Goal: Task Accomplishment & Management: Complete application form

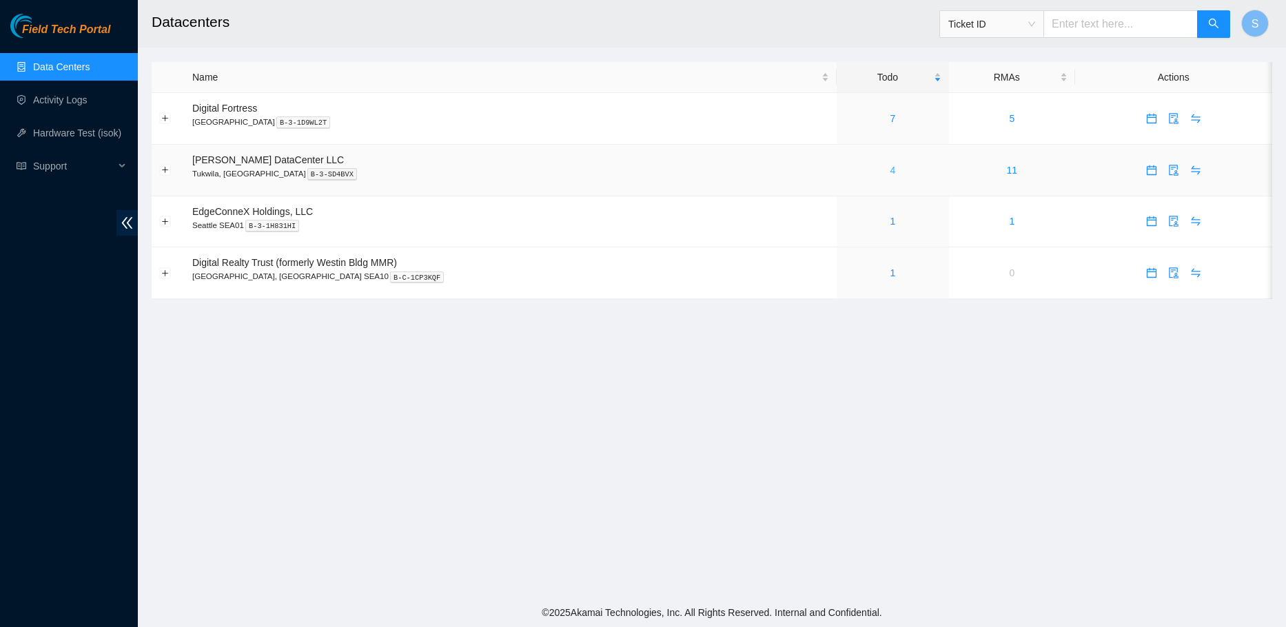
click at [890, 171] on link "4" at bounding box center [893, 170] width 6 height 11
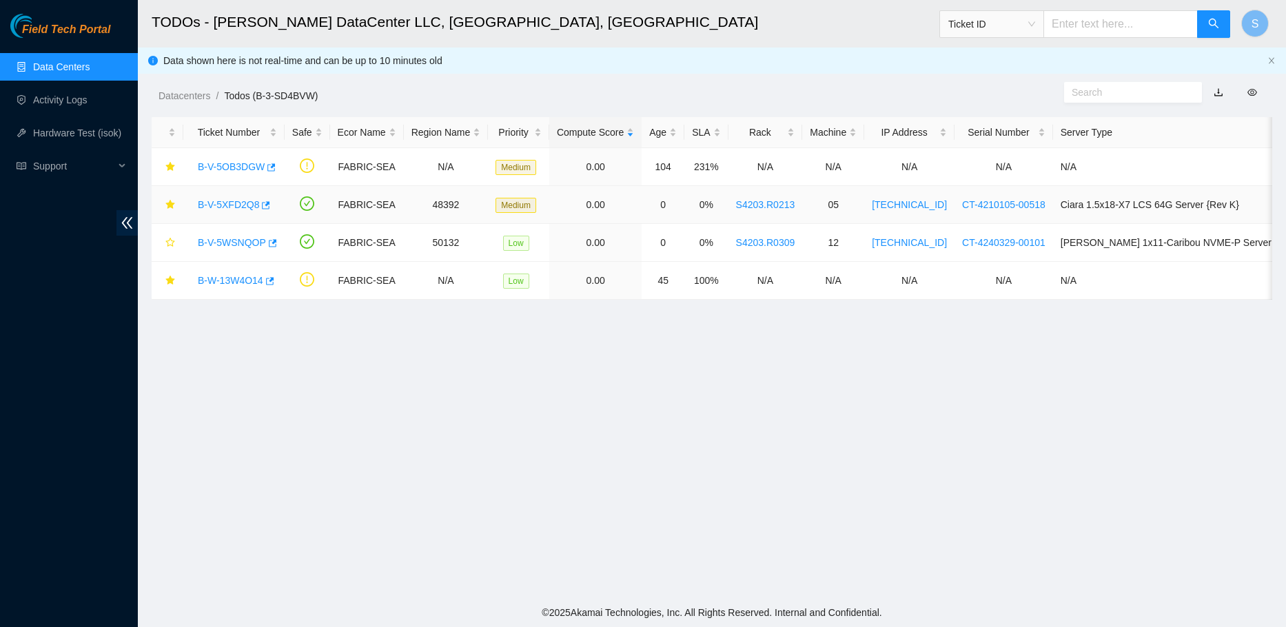
click at [224, 202] on link "B-V-5XFD2Q8" at bounding box center [228, 204] width 61 height 11
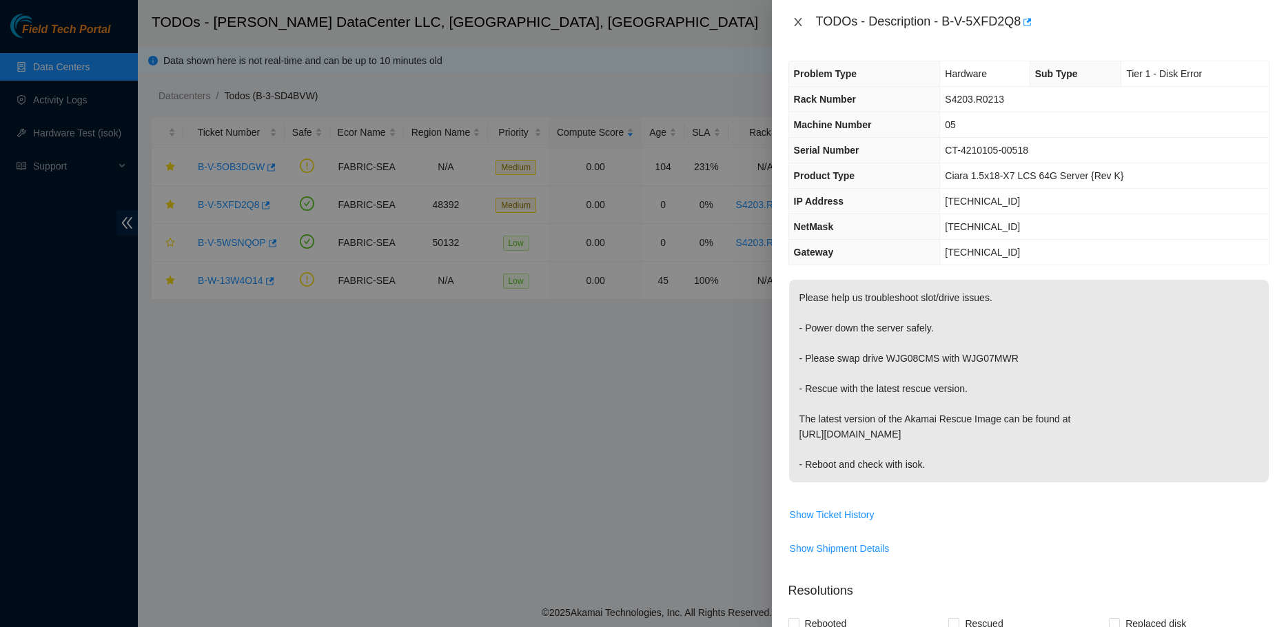
click at [795, 21] on icon "close" at bounding box center [797, 22] width 11 height 11
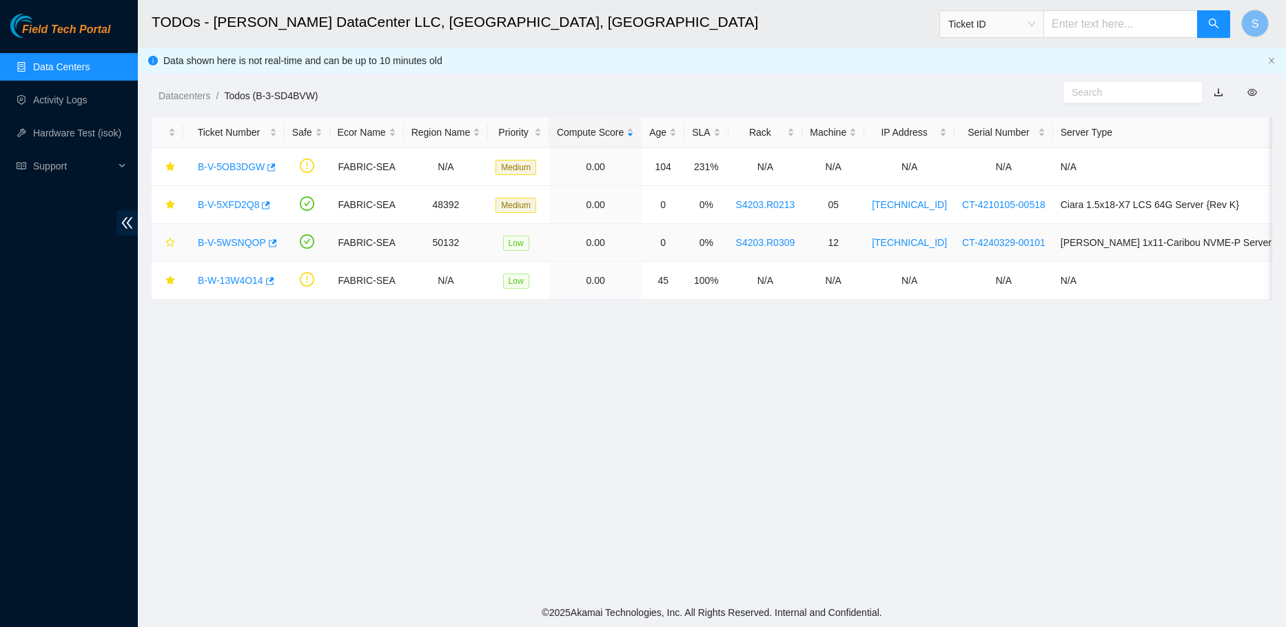
click at [224, 243] on link "B-V-5WSNQOP" at bounding box center [232, 242] width 68 height 11
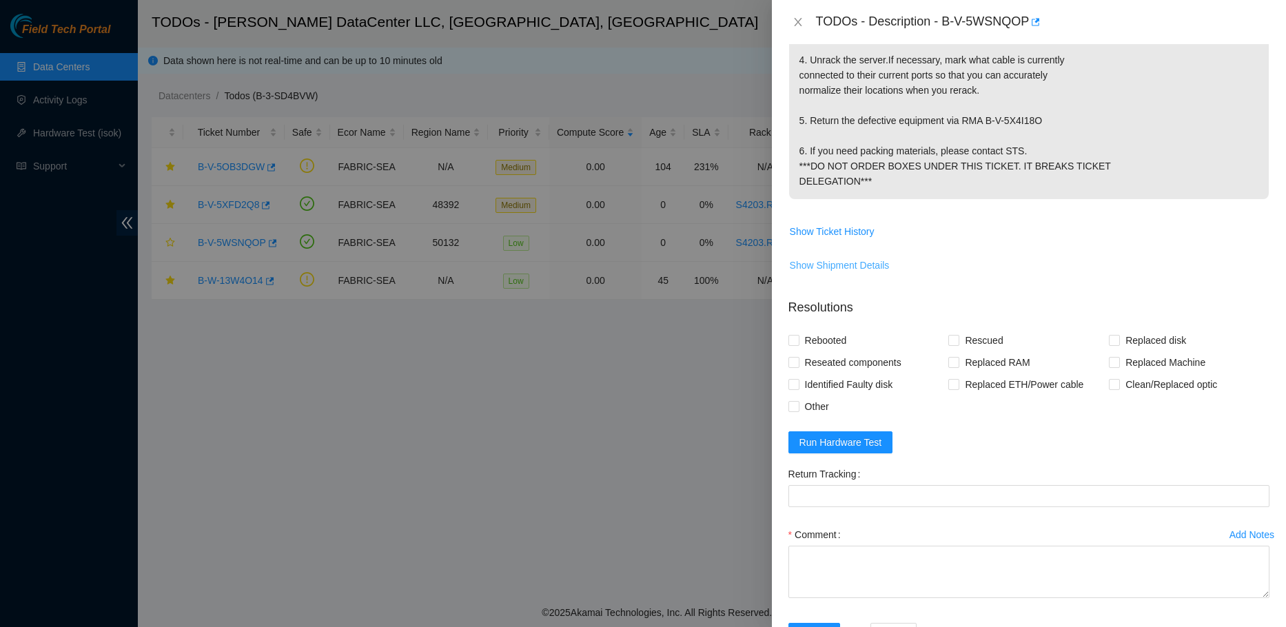
scroll to position [551, 0]
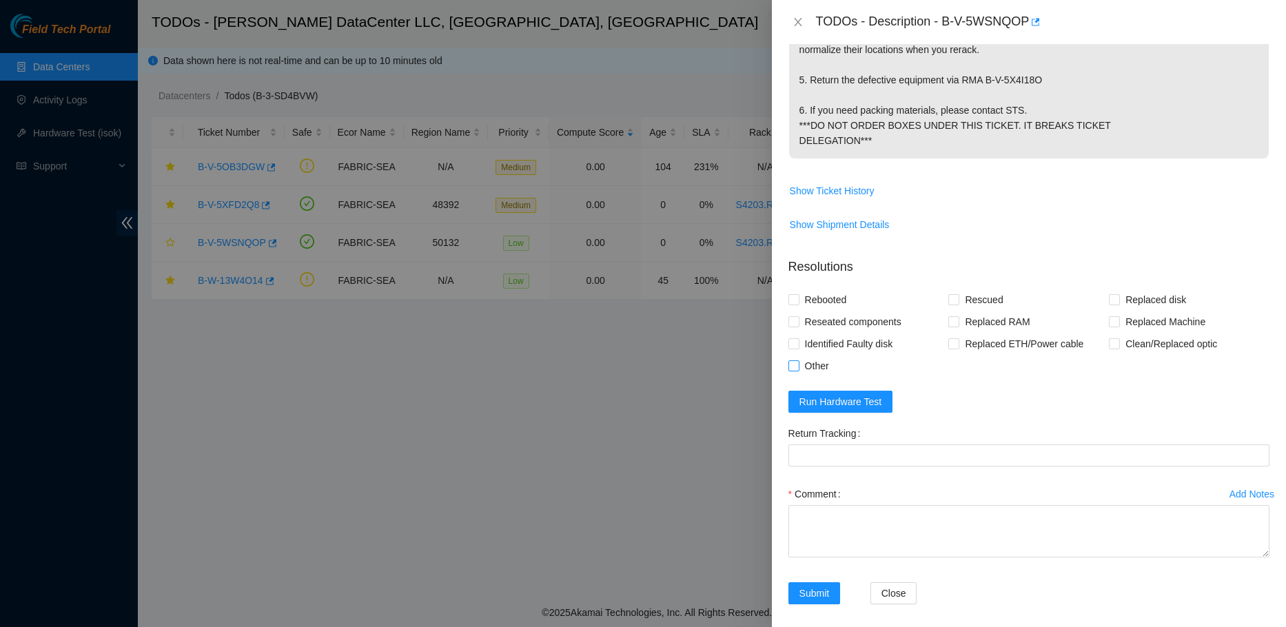
click at [811, 377] on span "Other" at bounding box center [816, 366] width 35 height 22
click at [798, 370] on input "Other" at bounding box center [793, 365] width 10 height 10
checkbox input "true"
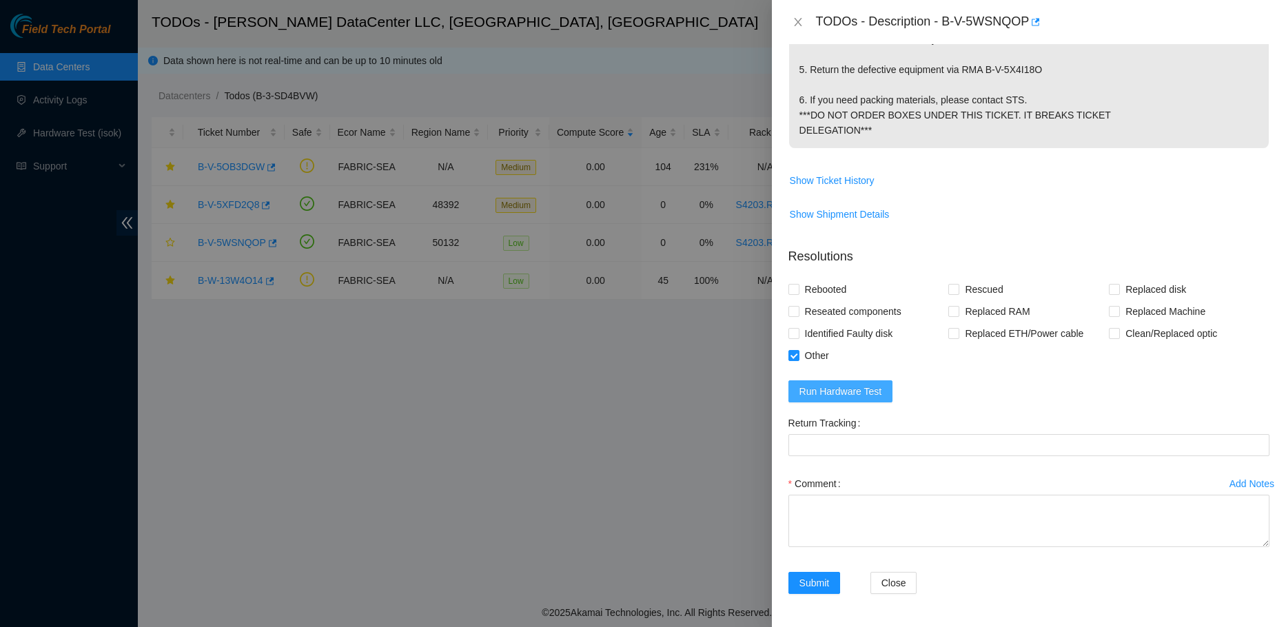
scroll to position [607, 0]
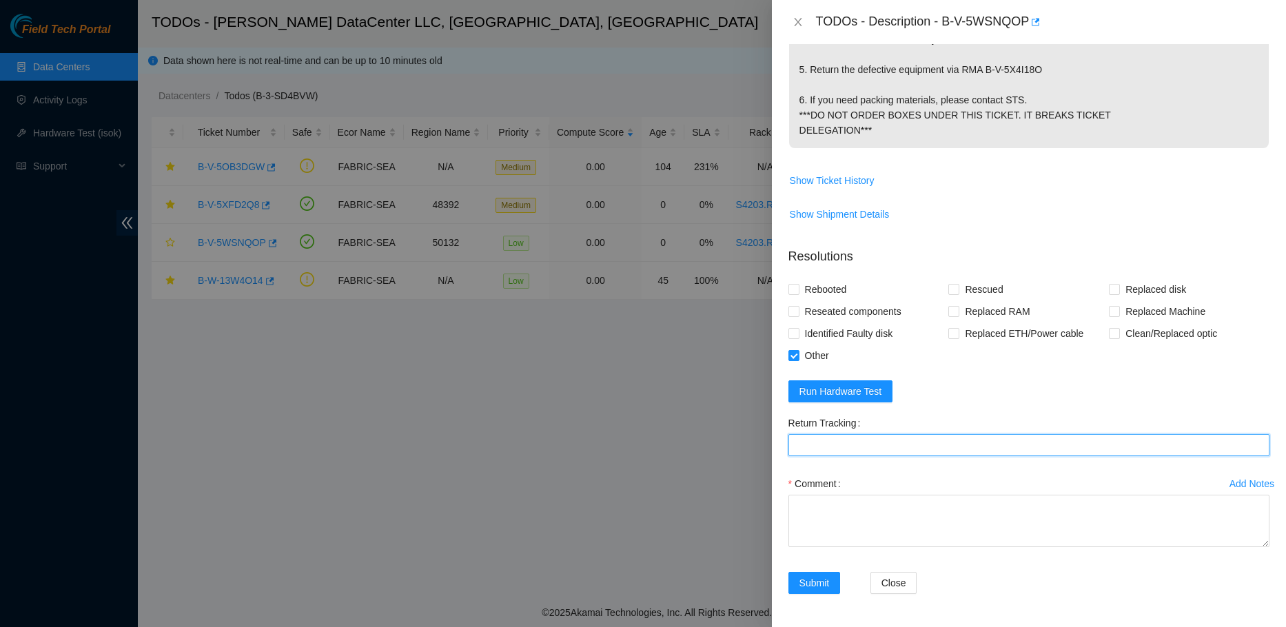
click at [840, 441] on Tracking "Return Tracking" at bounding box center [1028, 445] width 481 height 22
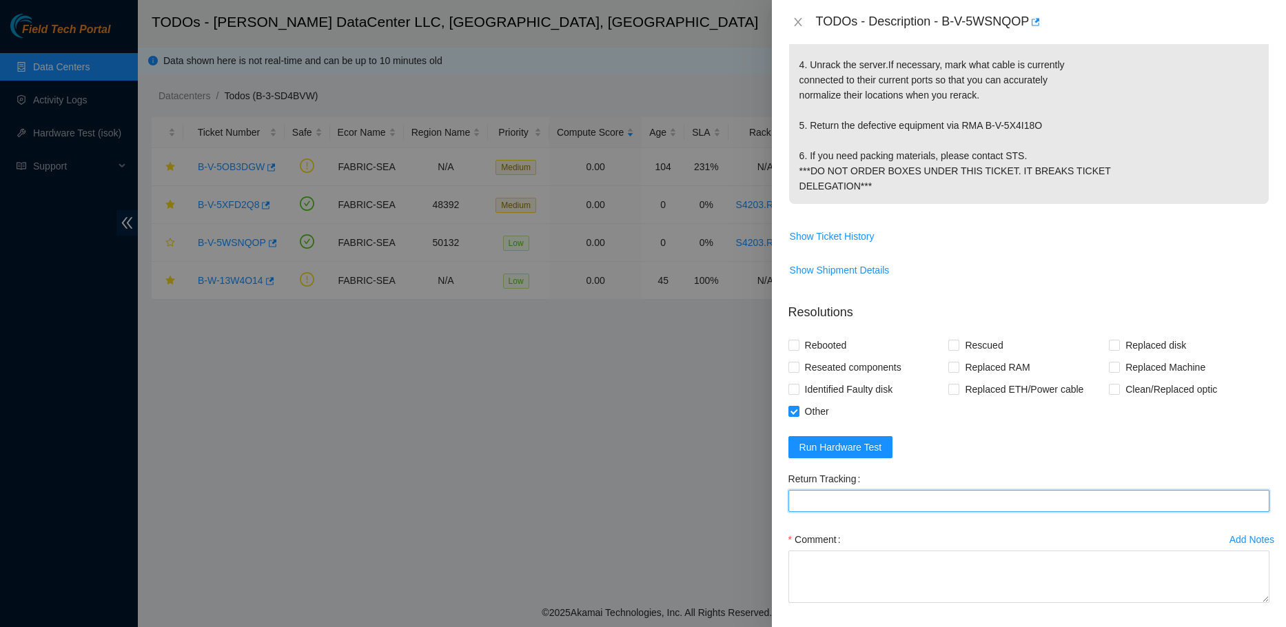
scroll to position [400, 0]
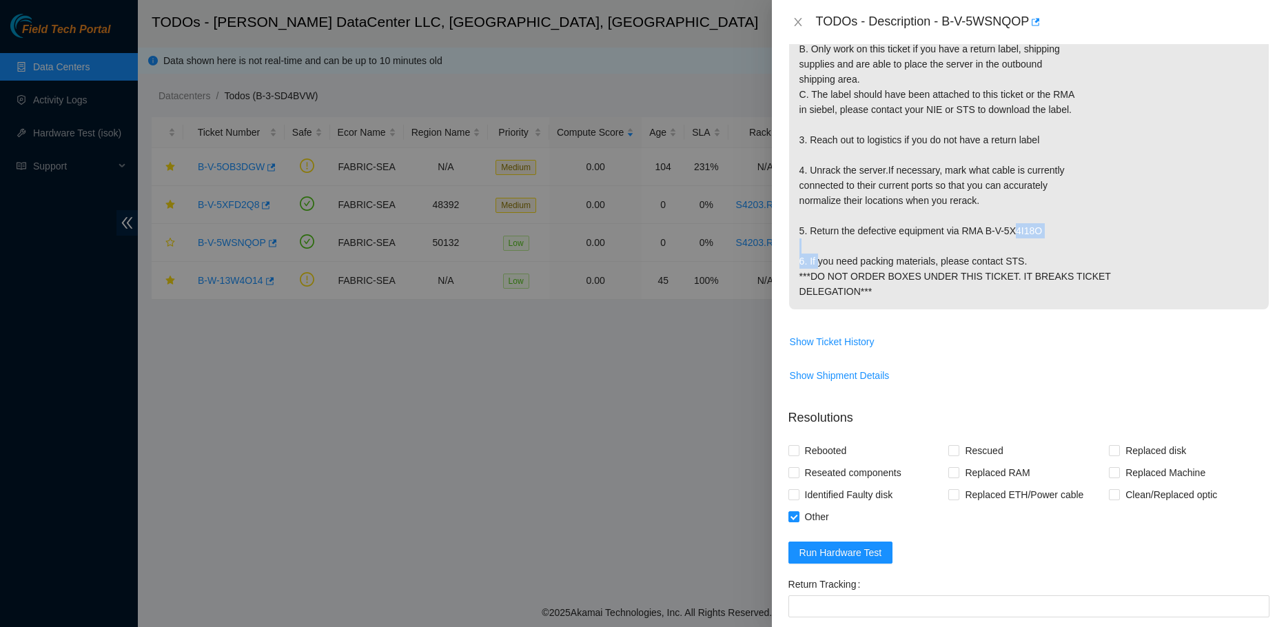
drag, startPoint x: 1051, startPoint y: 260, endPoint x: 985, endPoint y: 266, distance: 66.4
click at [985, 266] on p "{'isok_results': {'[TECHNICAL_ID]': {'failed': 'Permission denied\n'}}} Network…" at bounding box center [1029, 94] width 480 height 430
copy p "B-V-5X4I18O"
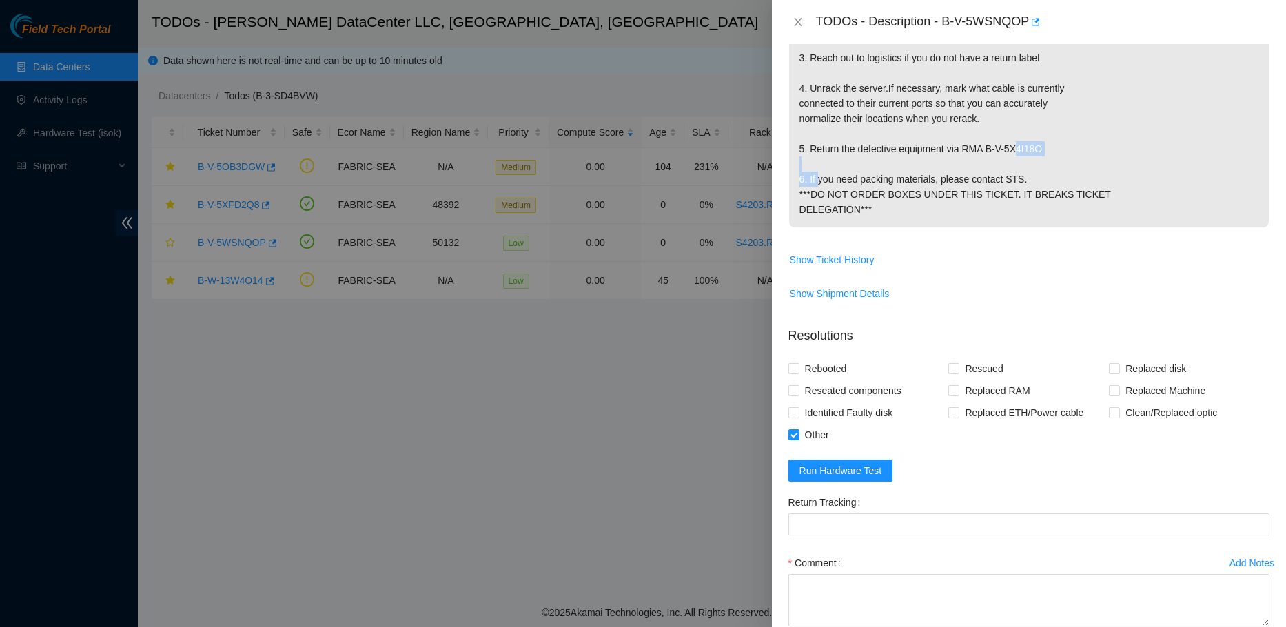
scroll to position [607, 0]
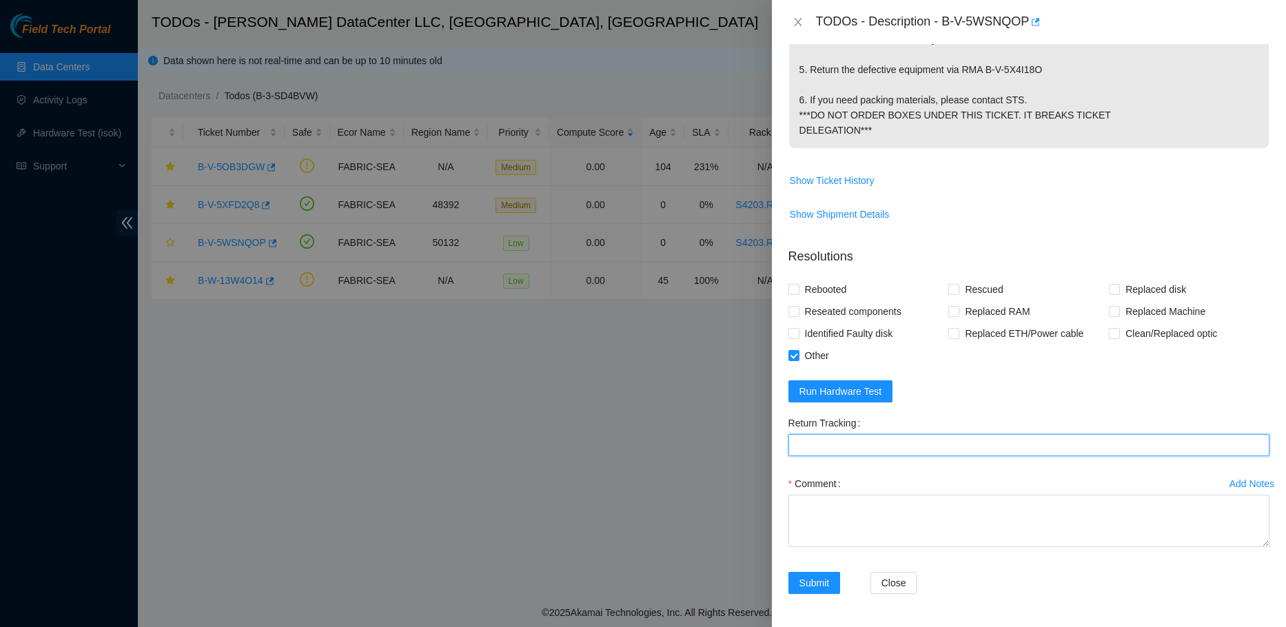
click at [828, 444] on Tracking "Return Tracking" at bounding box center [1028, 445] width 481 height 22
paste Tracking "B-V-5X4I18O"
drag, startPoint x: 871, startPoint y: 444, endPoint x: 760, endPoint y: 435, distance: 111.2
click at [760, 435] on div "TODOs - Description - B-V-5WSNQOP Problem Type Hardware Sub Type Tier 1 Rack Nu…" at bounding box center [643, 313] width 1286 height 627
type Tracking "393995282256"
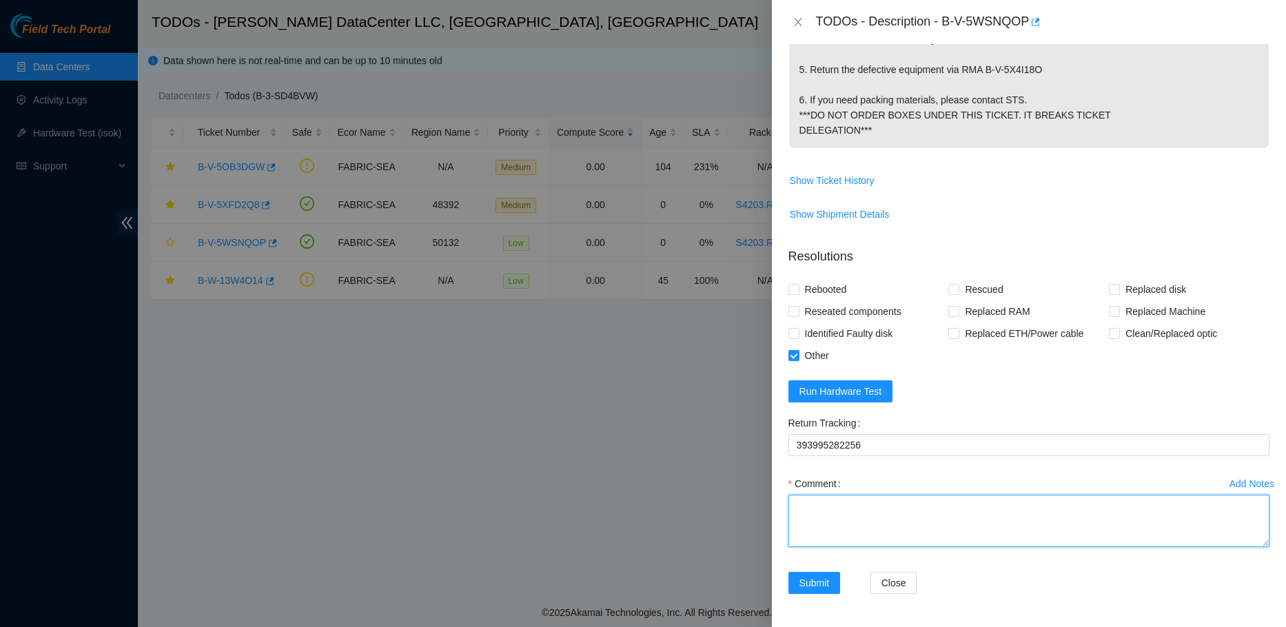
drag, startPoint x: 849, startPoint y: 522, endPoint x: 856, endPoint y: 522, distance: 6.9
click at [850, 522] on textarea "Comment" at bounding box center [1028, 521] width 481 height 52
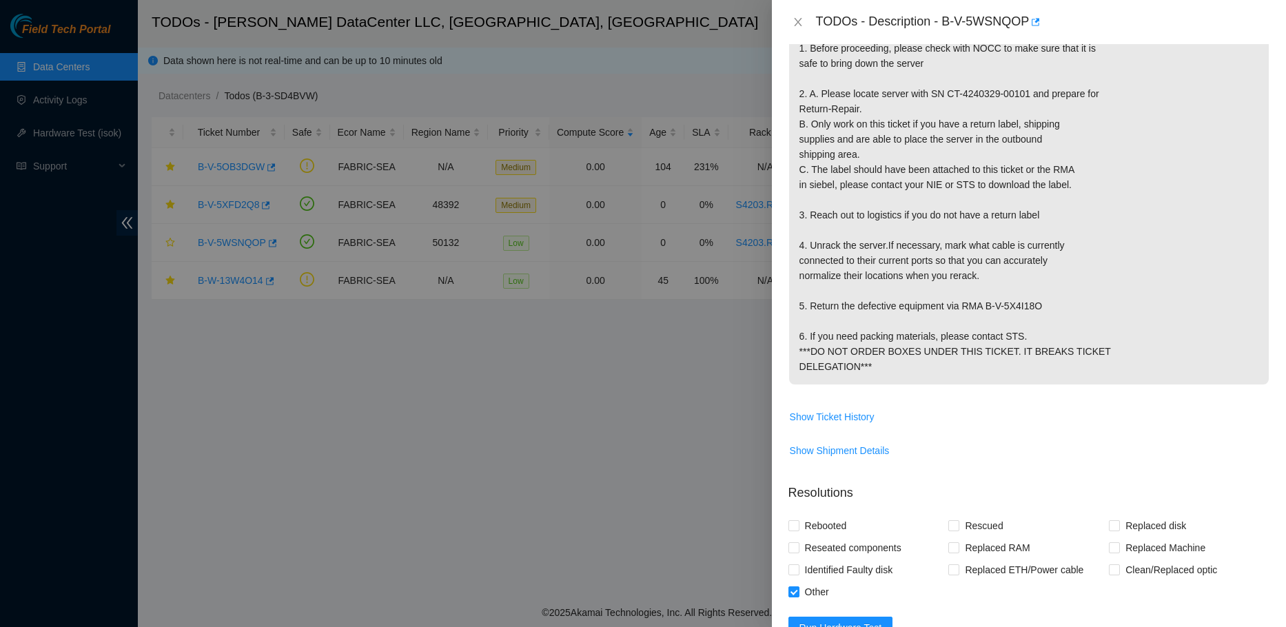
scroll to position [263, 0]
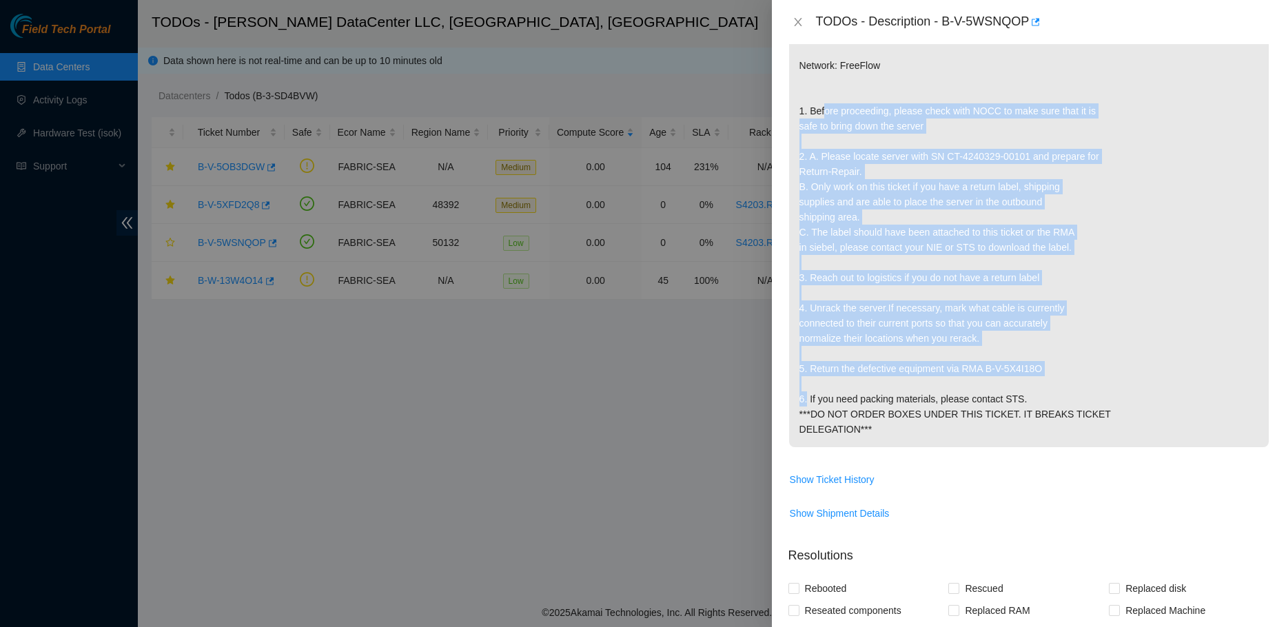
drag, startPoint x: 801, startPoint y: 141, endPoint x: 1076, endPoint y: 403, distance: 380.6
click at [1076, 403] on p "{'isok_results': {'[TECHNICAL_ID]': {'failed': 'Permission denied\n'}}} Network…" at bounding box center [1029, 232] width 480 height 430
copy p "1. Before proceeding, please check with NOCC to make sure that it is safe to br…"
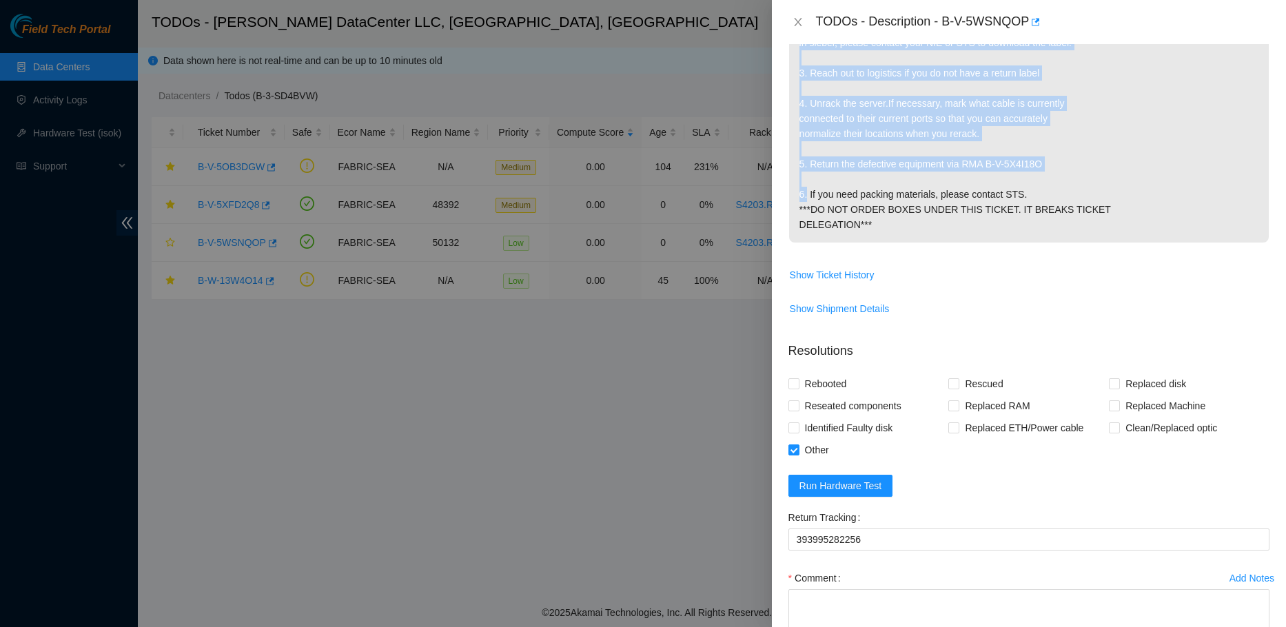
scroll to position [607, 0]
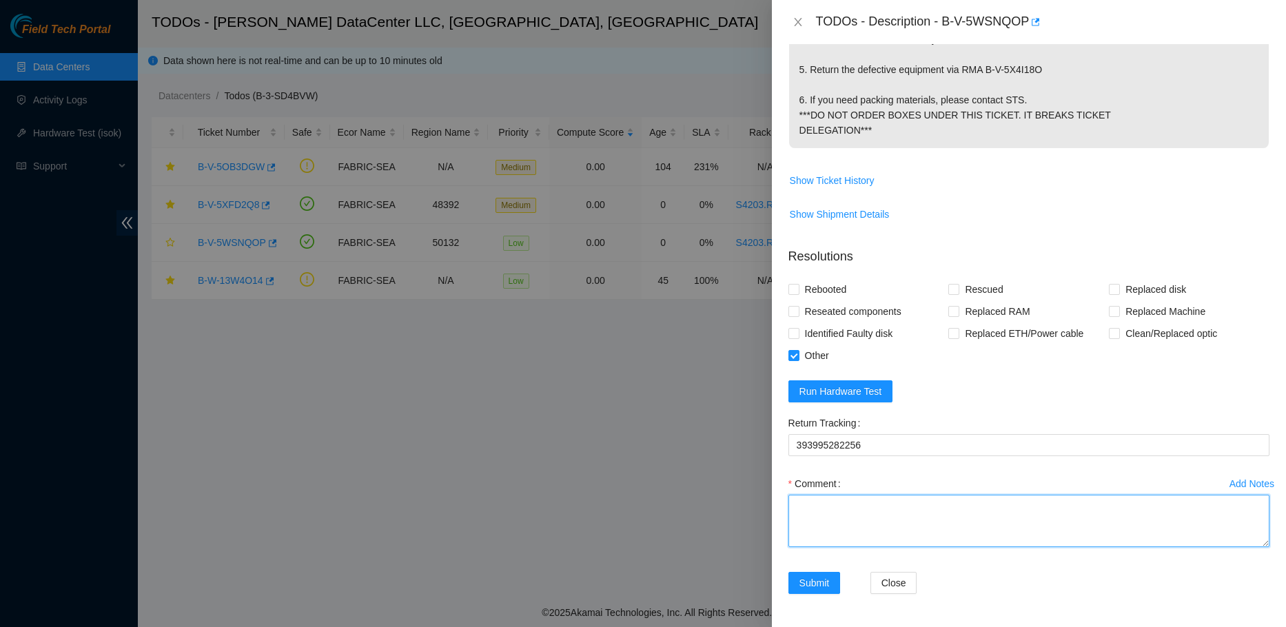
drag, startPoint x: 826, startPoint y: 504, endPoint x: 832, endPoint y: 510, distance: 7.8
click at [829, 508] on textarea "Comment" at bounding box center [1028, 521] width 481 height 52
paste textarea "1. Before proceeding, please check with NOCC to make sure that it is safe to br…"
click at [978, 528] on textarea "1. Before proceeding, please check with NOCC to make sure that it is safe to br…" at bounding box center [1028, 521] width 481 height 52
type textarea "1. Before proceeding, please check with NOCC to make sure that it is safe to br…"
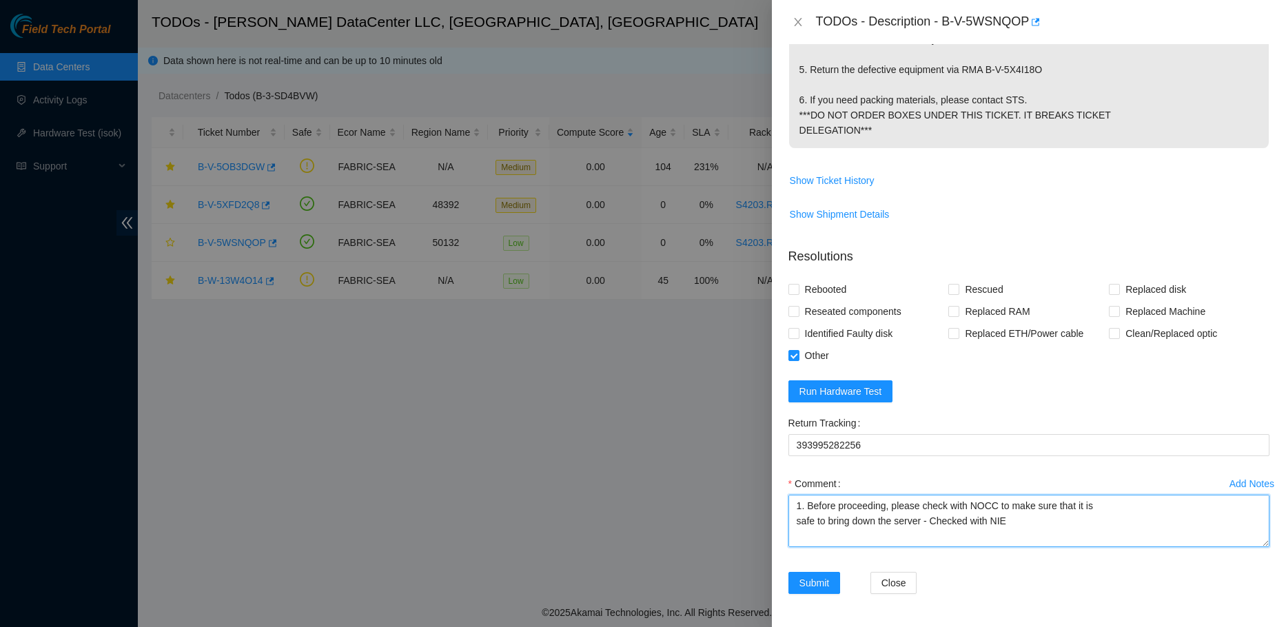
click at [1032, 518] on textarea "1. Before proceeding, please check with NOCC to make sure that it is safe to br…" at bounding box center [1028, 521] width 481 height 52
click at [1018, 525] on textarea "1. Before proceeding, please check with NOCC to make sure that it is safe to br…" at bounding box center [1028, 521] width 481 height 52
click at [961, 525] on textarea "1. Before proceeding, please check with NOCC to make sure that it is safe to br…" at bounding box center [1028, 521] width 481 height 52
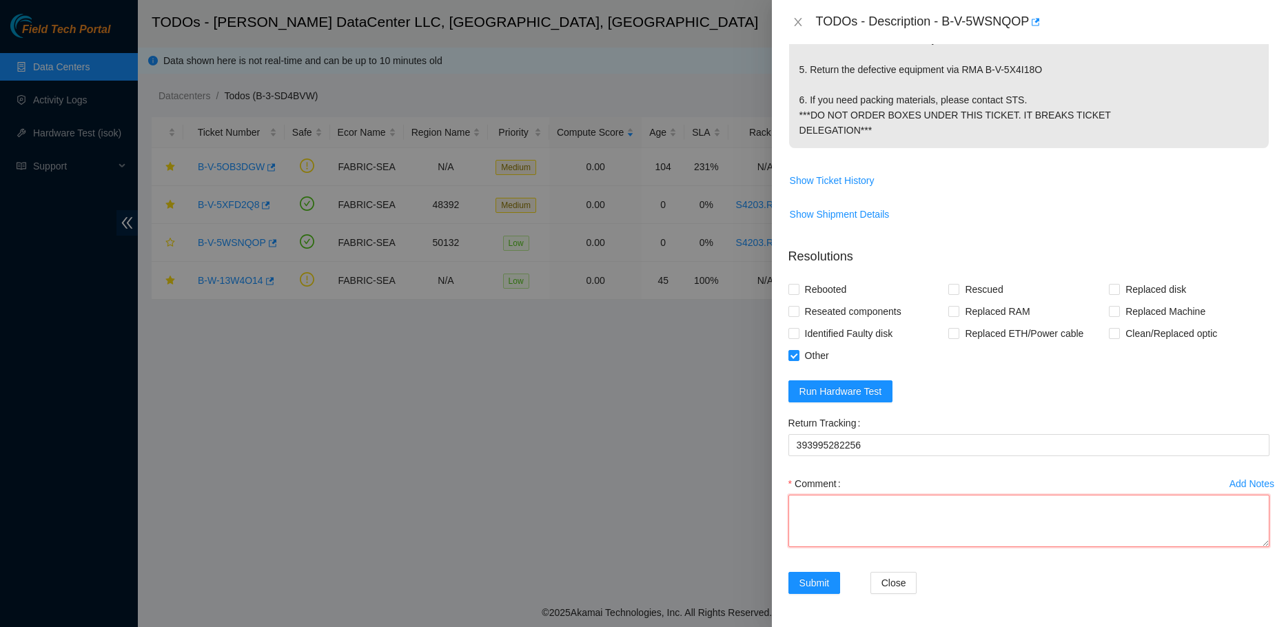
scroll to position [0, 0]
click at [893, 517] on textarea "Comment" at bounding box center [1028, 521] width 481 height 52
paste textarea "1. Before proceeding, please check with NOCC to make sure that it is safe to br…"
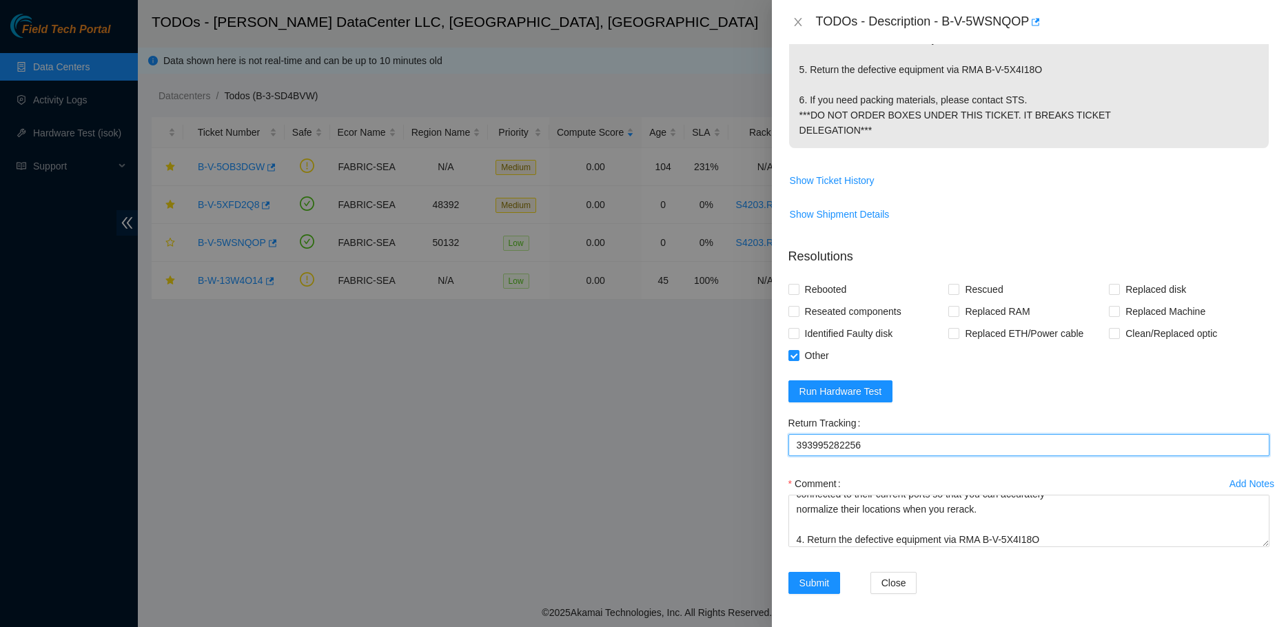
drag, startPoint x: 894, startPoint y: 446, endPoint x: 784, endPoint y: 438, distance: 110.5
click at [784, 438] on div "Return Tracking 393995282256" at bounding box center [1029, 442] width 492 height 61
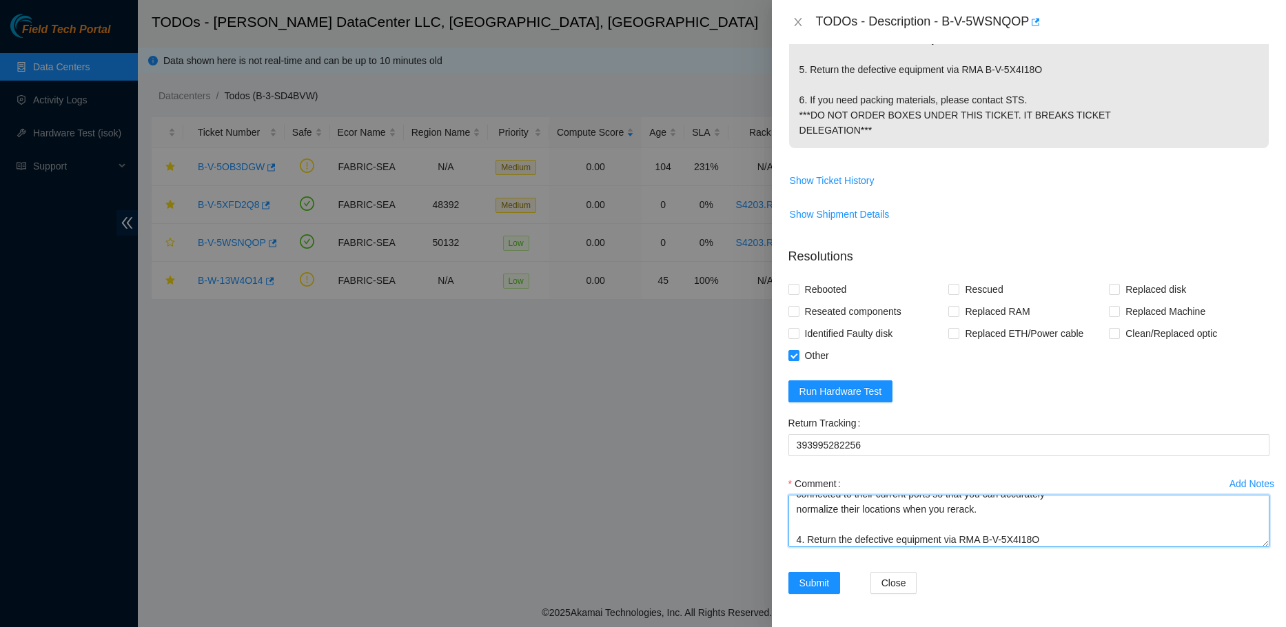
click at [1057, 535] on textarea "1. Before proceeding, please check with NOCC to make sure that it is safe to br…" at bounding box center [1028, 521] width 481 height 52
paste textarea "393995282256"
type textarea "1. Before proceeding, please check with NOCC to make sure that it is safe to br…"
click at [995, 518] on textarea "1. Before proceeding, please check with NOCC to make sure that it is safe to br…" at bounding box center [1028, 521] width 481 height 52
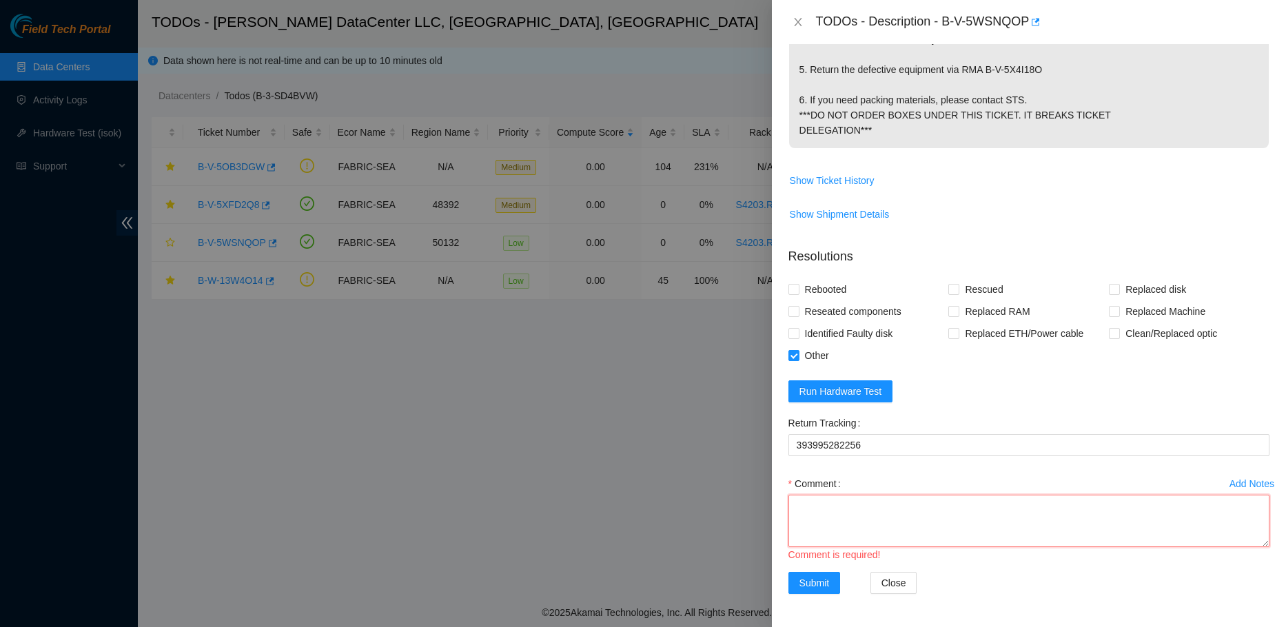
paste textarea "1. Before proceeding, please check with NOCC to make sure that it is safe to br…"
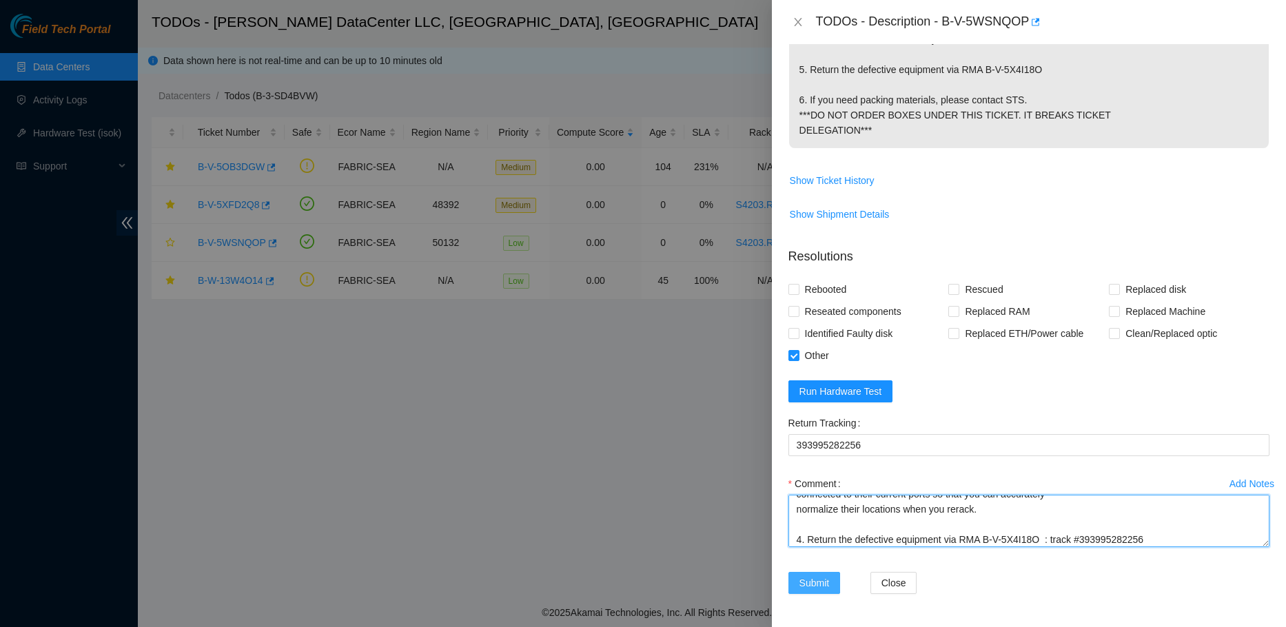
type textarea "1. Before proceeding, please check with NOCC to make sure that it is safe to br…"
click at [820, 576] on span "Submit" at bounding box center [814, 582] width 30 height 15
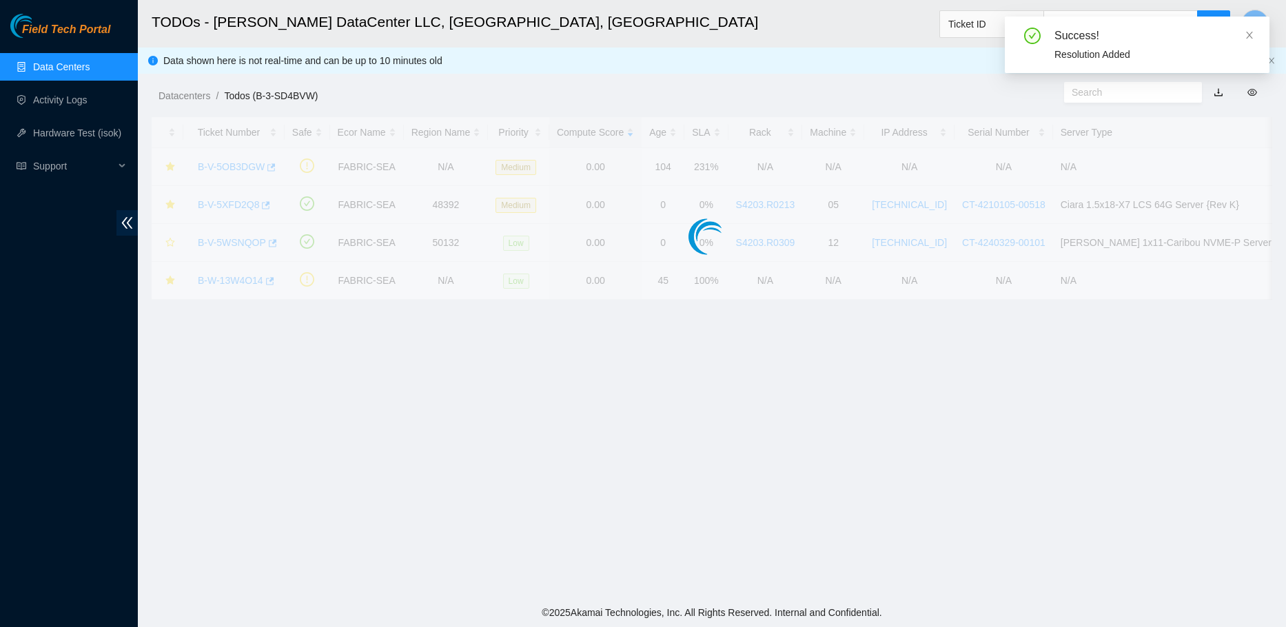
scroll to position [282, 0]
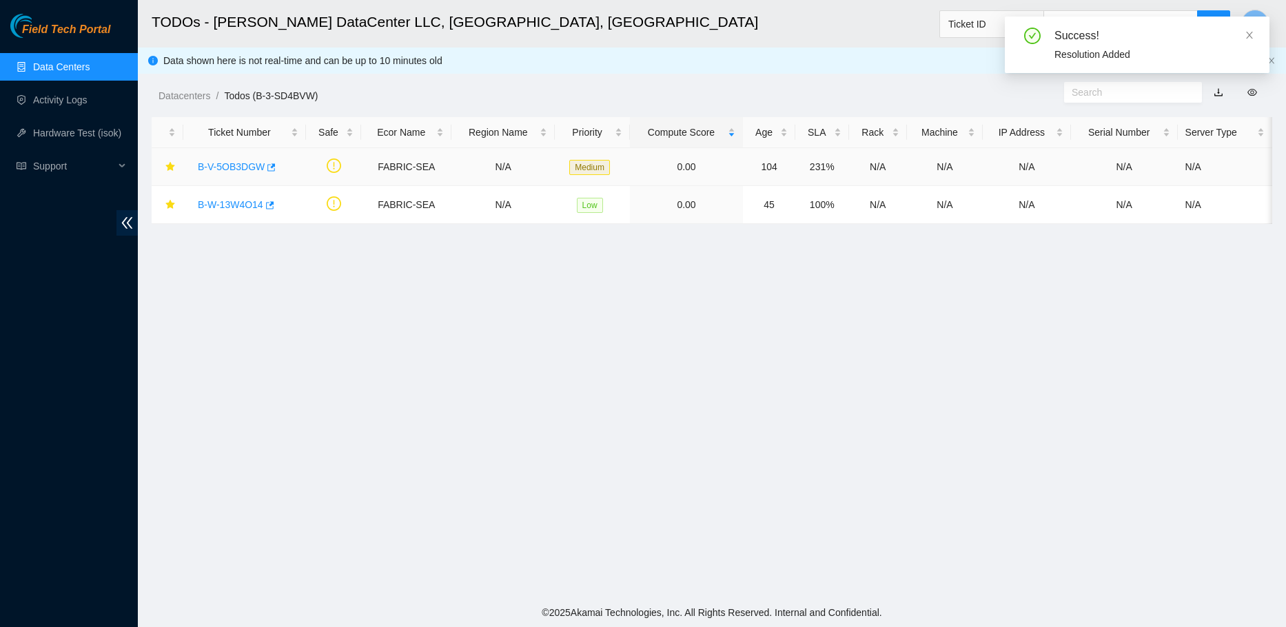
click at [241, 169] on link "B-V-5OB3DGW" at bounding box center [231, 166] width 67 height 11
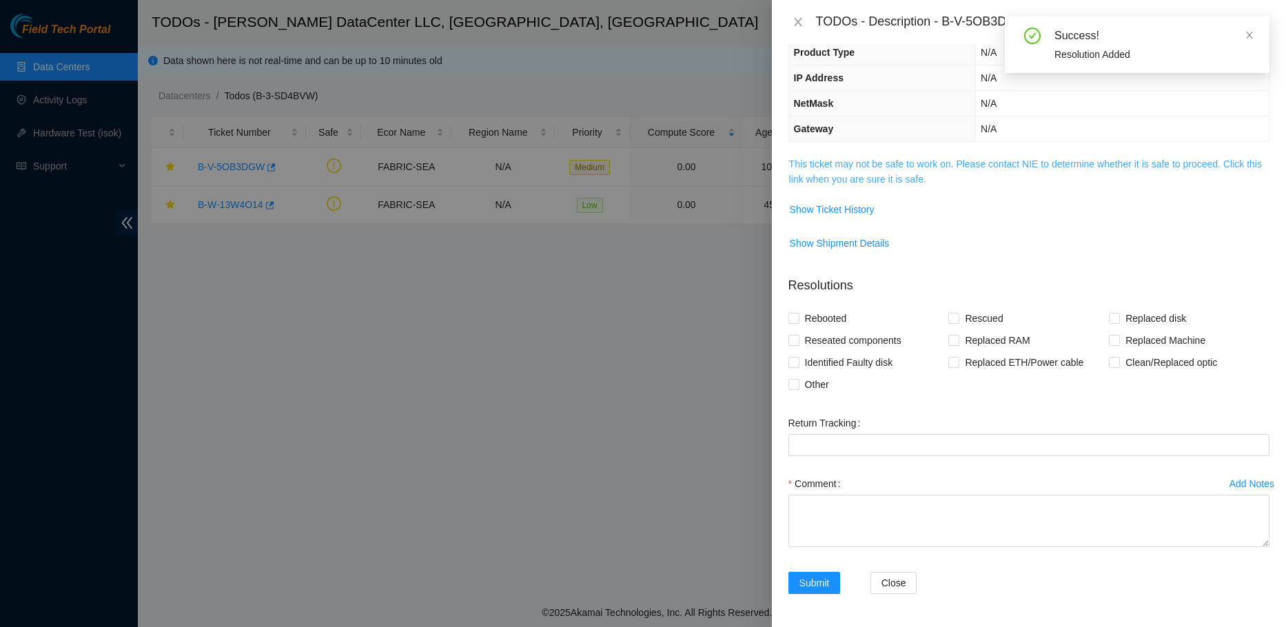
click at [850, 163] on link "This ticket may not be safe to work on. Please contact NIE to determine whether…" at bounding box center [1025, 171] width 473 height 26
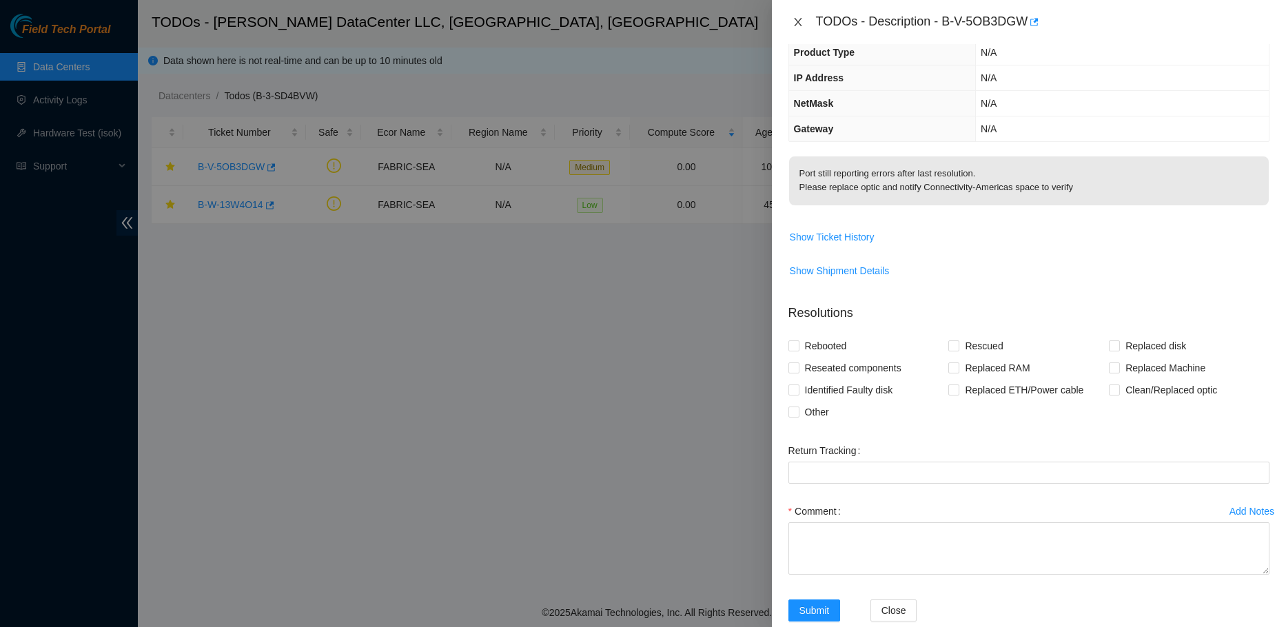
click at [795, 18] on icon "close" at bounding box center [797, 22] width 11 height 11
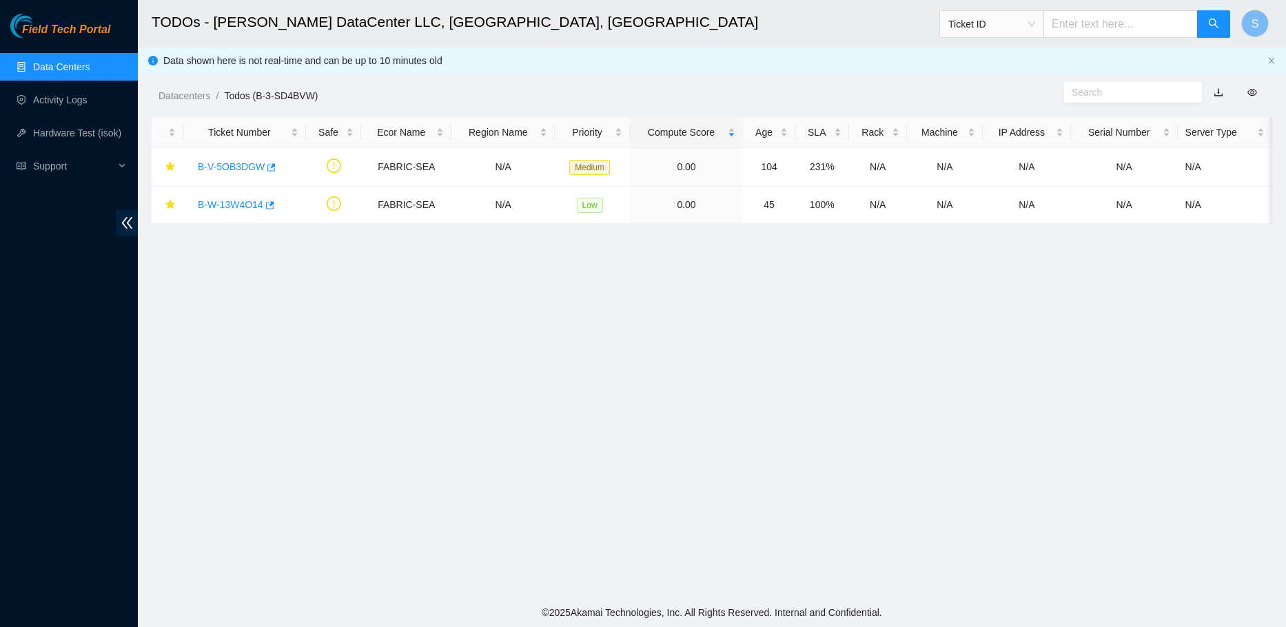
scroll to position [169, 0]
